Goal: Transaction & Acquisition: Download file/media

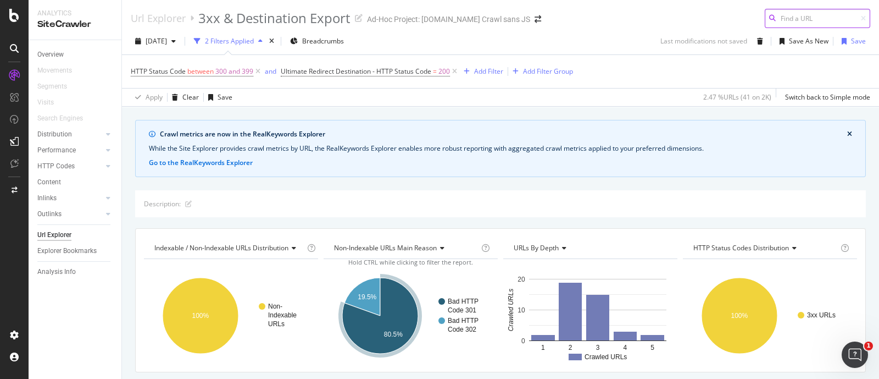
scroll to position [284, 0]
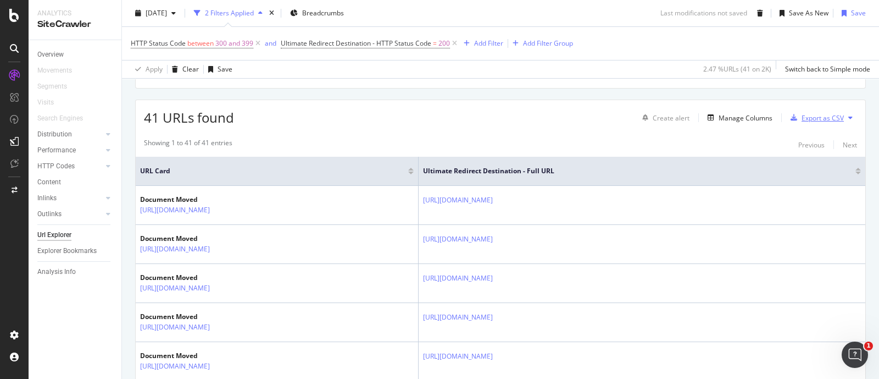
click at [790, 119] on div "button" at bounding box center [793, 117] width 15 height 7
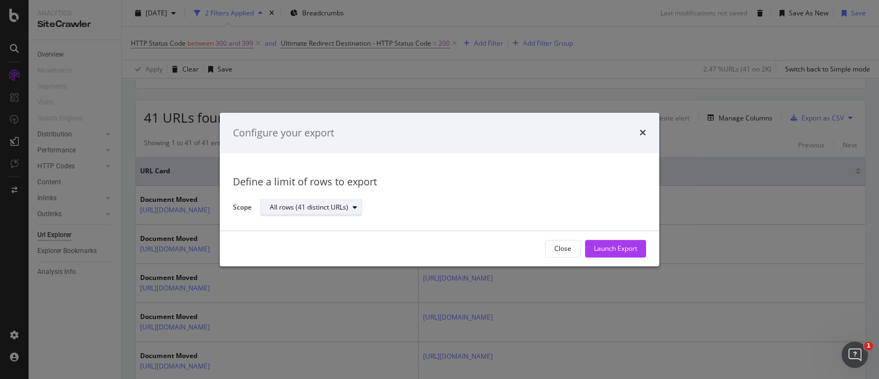
click at [314, 207] on div "All rows (41 distinct URLs)" at bounding box center [309, 207] width 79 height 7
click at [507, 201] on div "All rows (41 distinct URLs)" at bounding box center [449, 207] width 377 height 19
click at [613, 248] on div "Launch Export" at bounding box center [615, 248] width 43 height 9
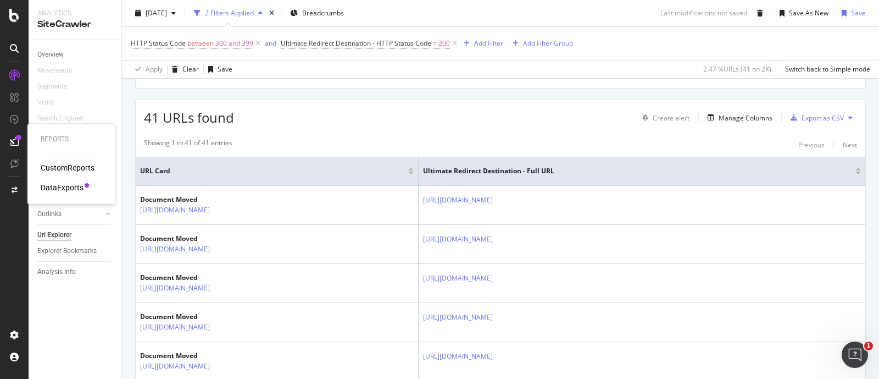
click at [71, 188] on div "DataExports" at bounding box center [62, 187] width 43 height 11
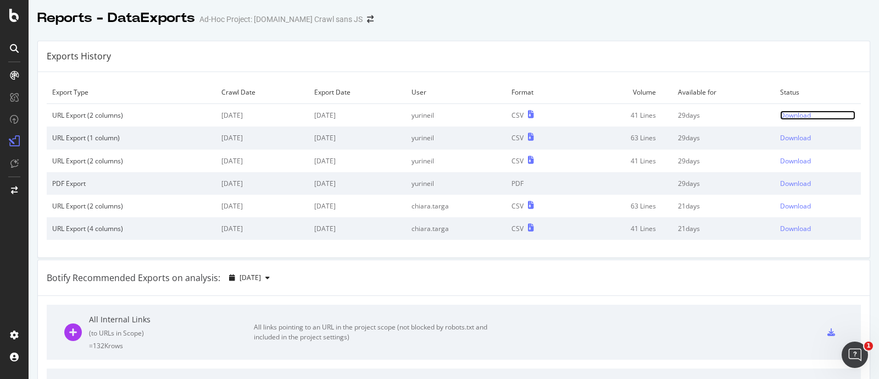
click at [780, 113] on div "Download" at bounding box center [795, 114] width 31 height 9
